Goal: Navigation & Orientation: Find specific page/section

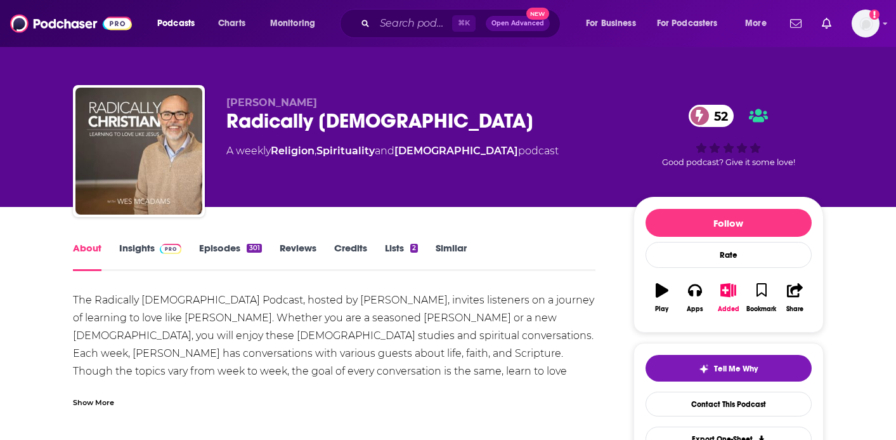
click at [229, 247] on link "Episodes 301" at bounding box center [230, 256] width 62 height 29
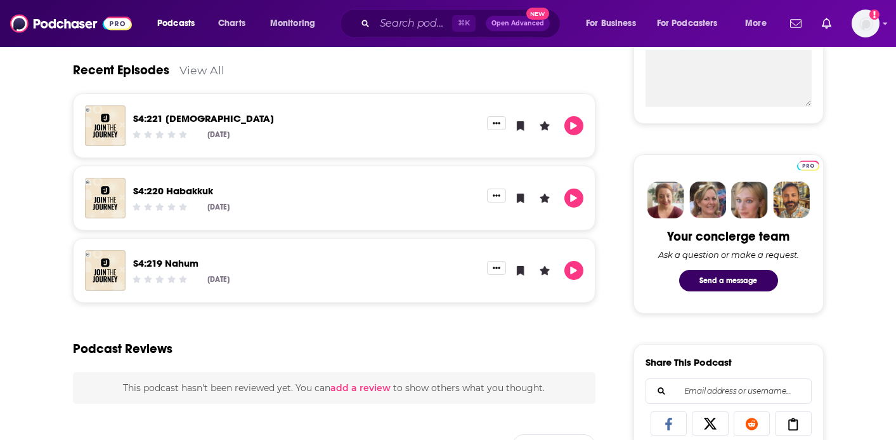
scroll to position [544, 0]
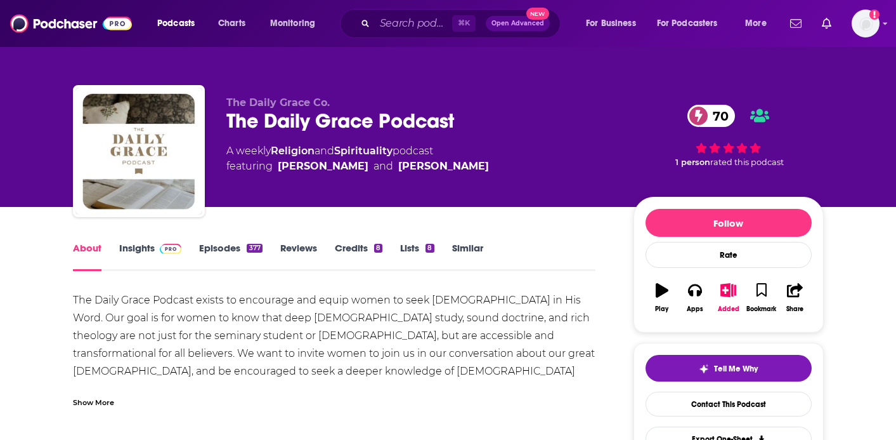
click at [232, 247] on link "Episodes 377" at bounding box center [230, 256] width 63 height 29
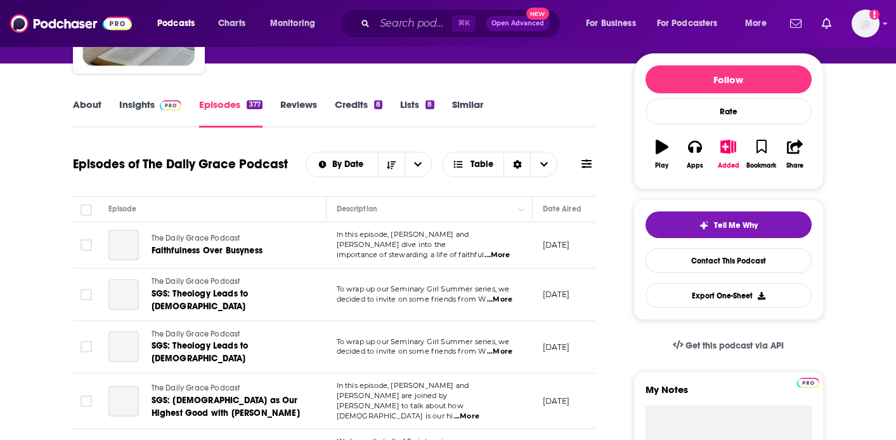
scroll to position [183, 0]
